Goal: Transaction & Acquisition: Purchase product/service

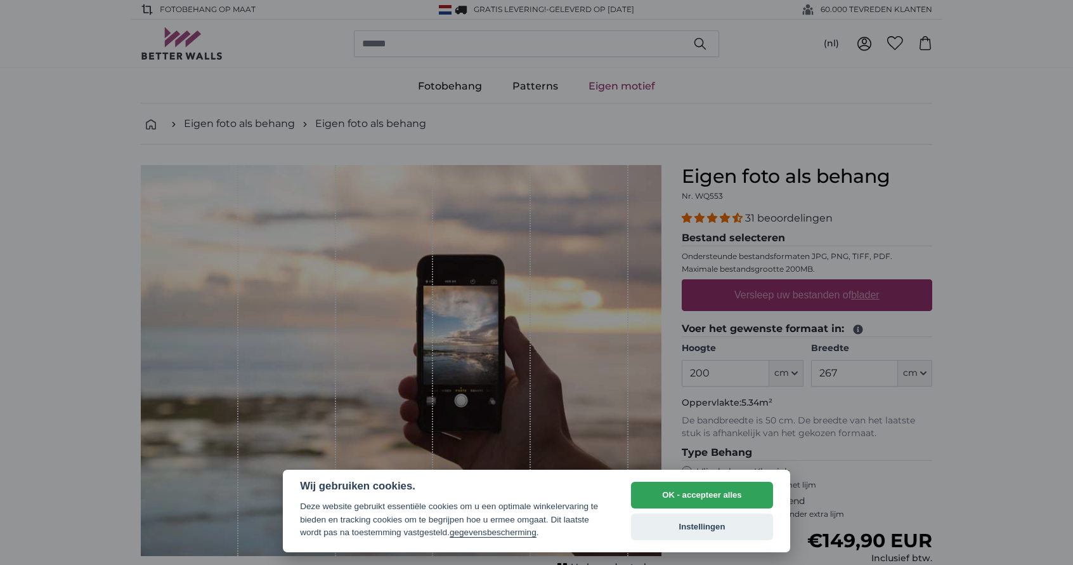
click at [686, 501] on button "OK - accepteer alles" at bounding box center [702, 494] width 142 height 27
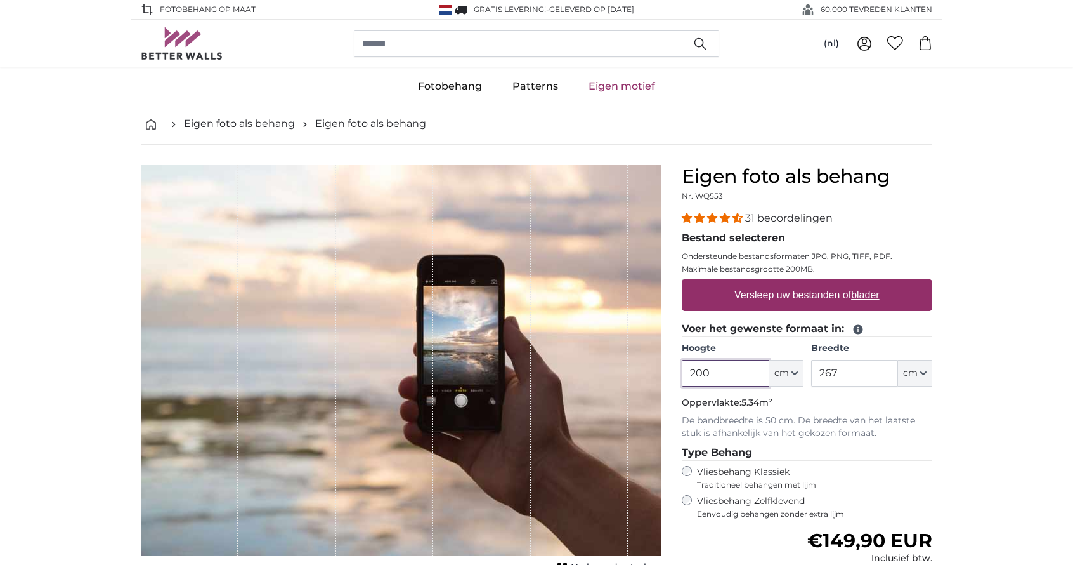
click at [732, 369] on input "200" at bounding box center [725, 373] width 87 height 27
type input "2"
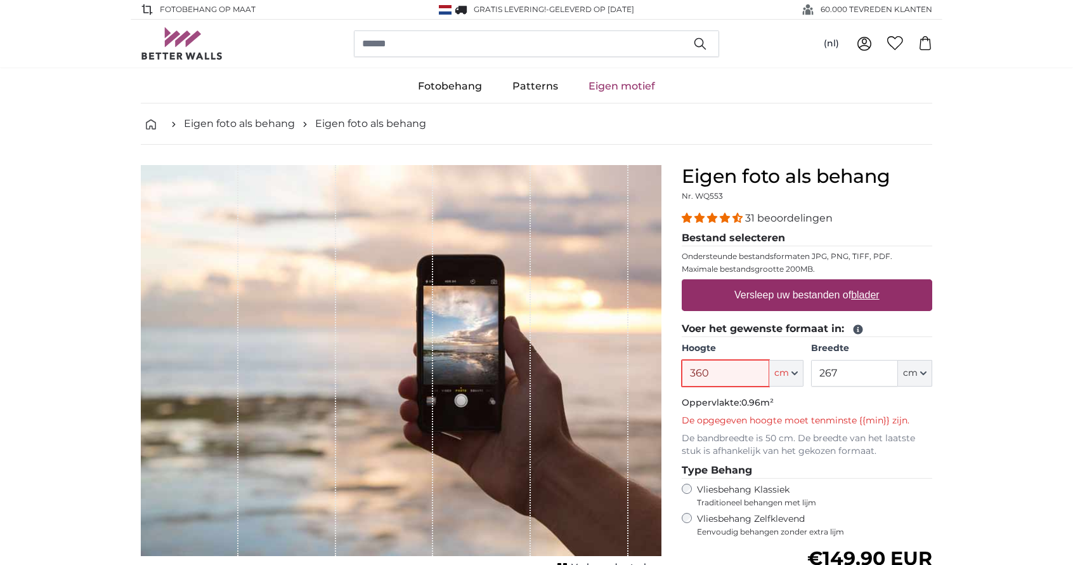
type input "360"
click at [860, 366] on input "267" at bounding box center [854, 373] width 87 height 27
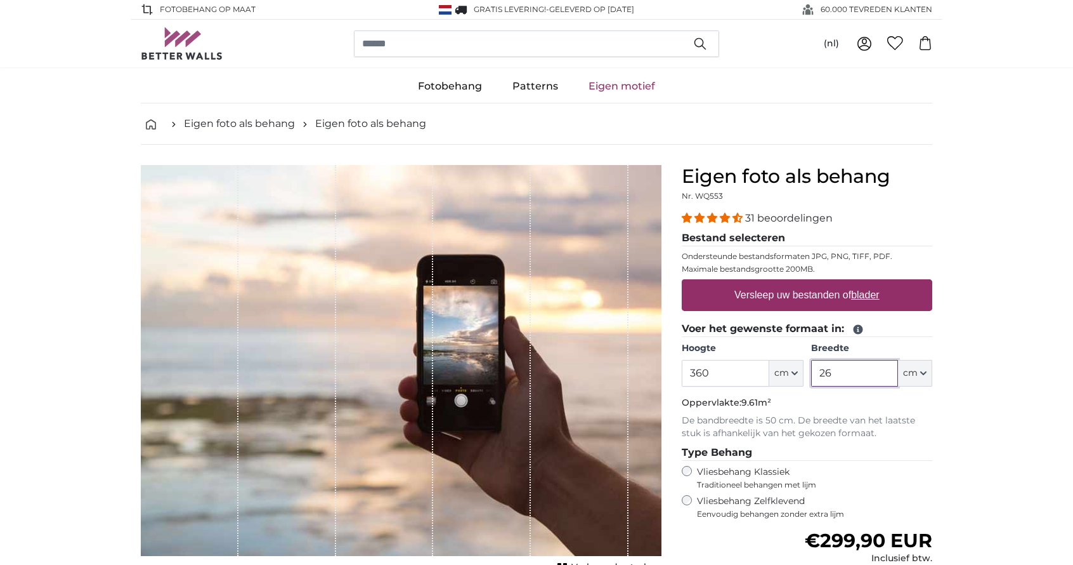
type input "2"
type input "265"
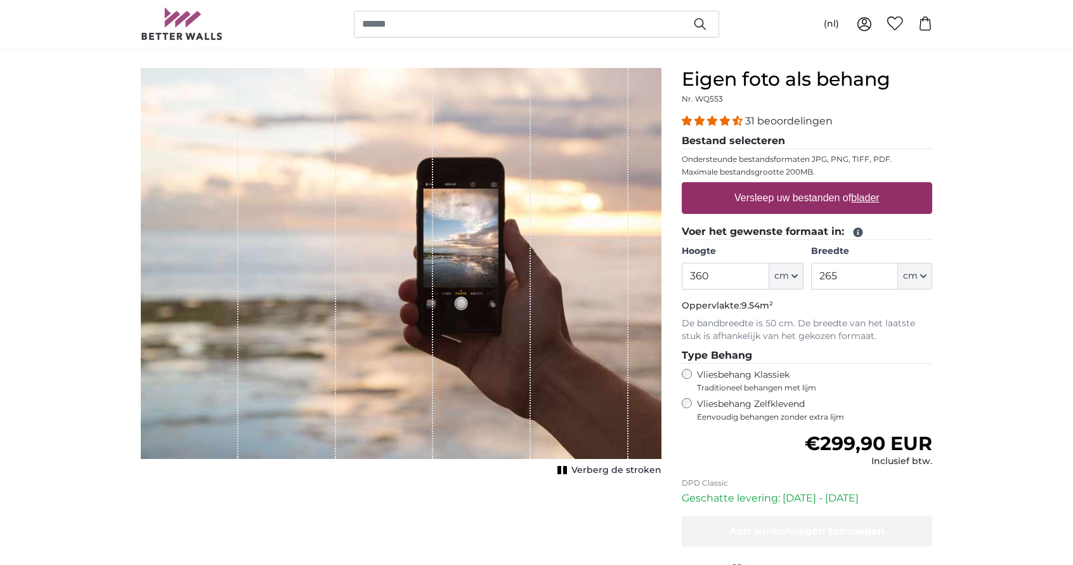
scroll to position [97, 0]
click at [763, 402] on label "Vliesbehang Zelfklevend Eenvoudig behangen zonder extra lijm" at bounding box center [814, 410] width 235 height 24
click at [770, 378] on label "Vliesbehang Klassiek Traditioneel behangen met lijm" at bounding box center [803, 381] width 212 height 24
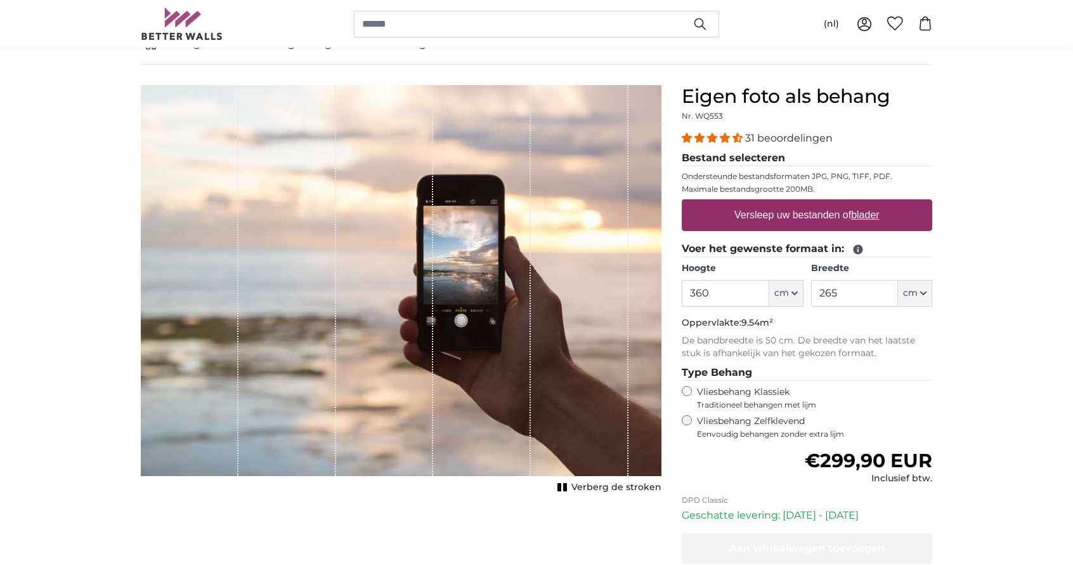
click at [736, 419] on label "Vliesbehang Zelfklevend Eenvoudig behangen zonder extra lijm" at bounding box center [814, 427] width 235 height 24
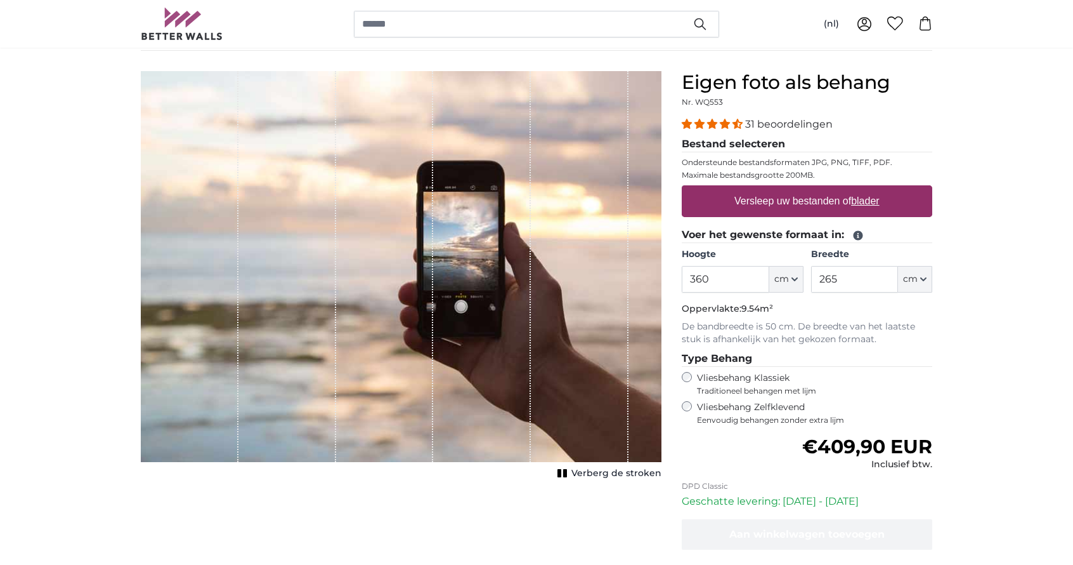
click at [853, 199] on u "blader" at bounding box center [865, 200] width 28 height 11
click at [853, 189] on input "Versleep uw bestanden of blader" at bounding box center [807, 187] width 251 height 4
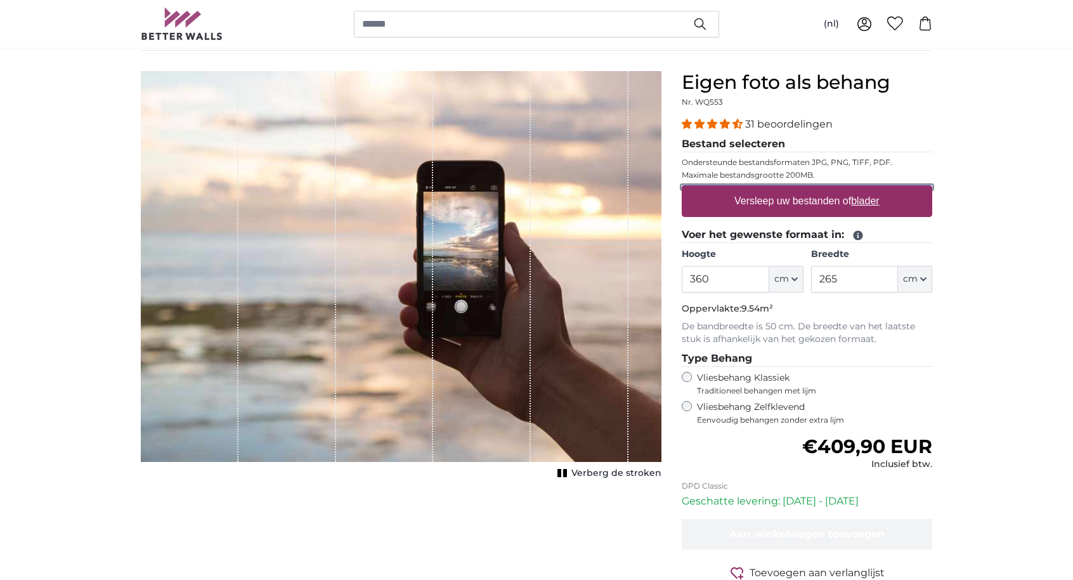
type input "**********"
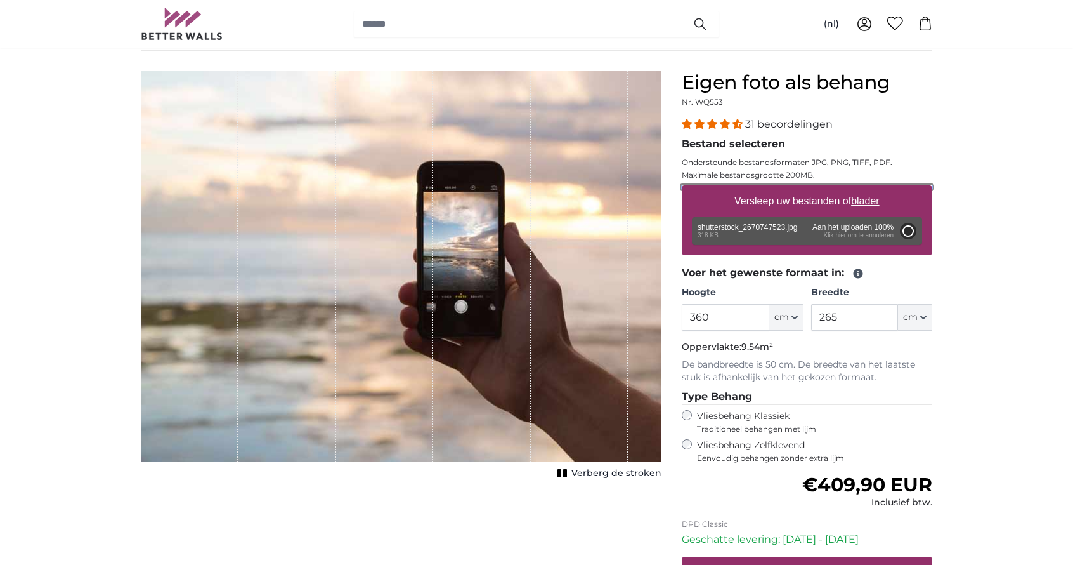
type input "66"
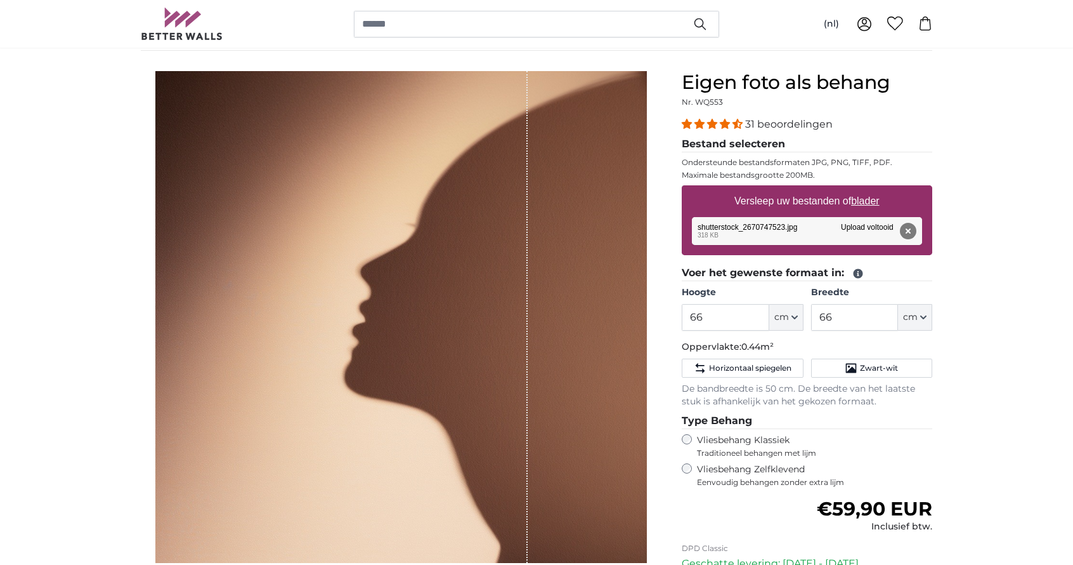
click at [596, 564] on span "Verberg de stroken" at bounding box center [617, 574] width 90 height 13
click at [599, 564] on span "Toon de stroken" at bounding box center [624, 574] width 75 height 13
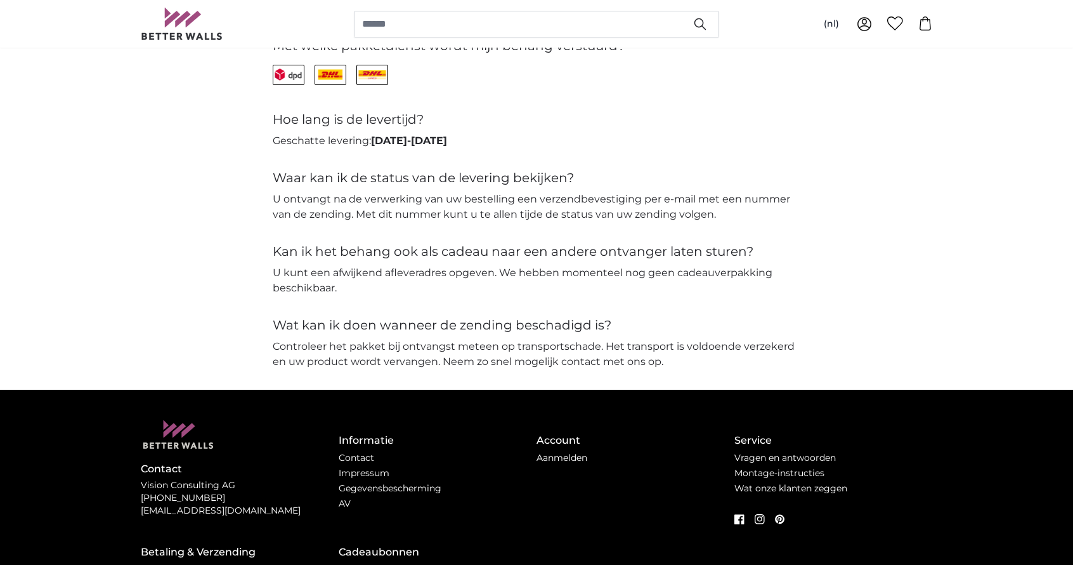
scroll to position [2962, 0]
